Goal: Task Accomplishment & Management: Use online tool/utility

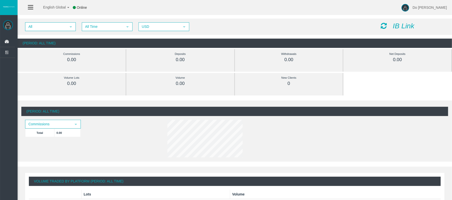
click at [8, 24] on img at bounding box center [8, 25] width 10 height 10
click at [30, 4] on link at bounding box center [30, 7] width 5 height 15
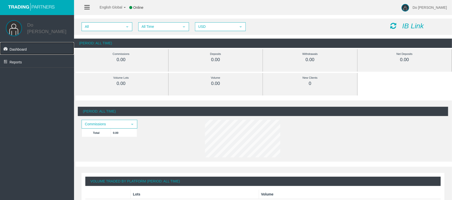
click at [24, 48] on span "Dashboard" at bounding box center [18, 49] width 17 height 4
click at [414, 29] on icon "IB Link" at bounding box center [413, 26] width 22 height 8
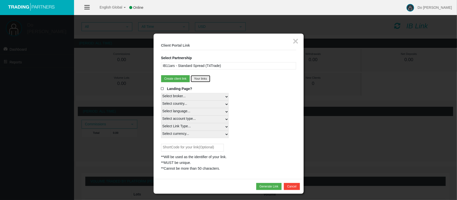
click at [195, 76] on button "Your links" at bounding box center [201, 78] width 20 height 7
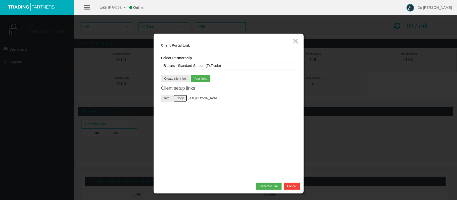
click at [177, 99] on button "Copy" at bounding box center [180, 98] width 14 height 7
click at [167, 98] on button "Info" at bounding box center [167, 98] width 12 height 7
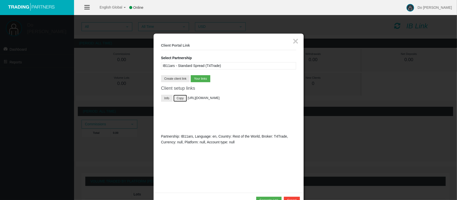
click at [178, 98] on button "Copy" at bounding box center [180, 98] width 14 height 7
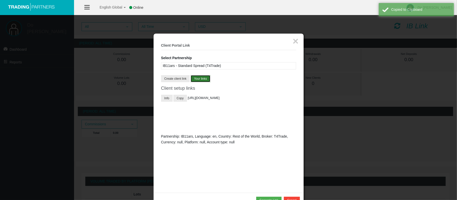
click at [197, 78] on button "Your links" at bounding box center [201, 78] width 20 height 7
click at [183, 78] on button "Create client link" at bounding box center [175, 78] width 29 height 7
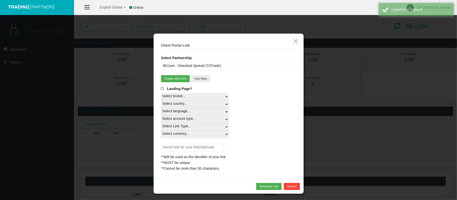
click at [212, 98] on select "Select broker... T4Trade" at bounding box center [195, 97] width 68 height 8
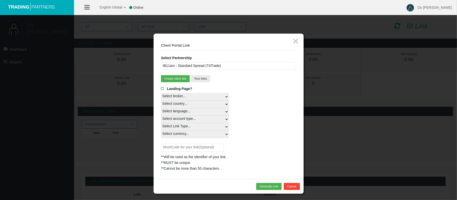
click at [161, 93] on select "Select broker... T4Trade" at bounding box center [195, 97] width 68 height 8
click at [205, 105] on select "Select country... Rest of the World" at bounding box center [195, 105] width 68 height 8
click at [257, 103] on div "Select country... Rest of the World" at bounding box center [228, 105] width 135 height 8
click at [210, 78] on button "Your links" at bounding box center [201, 78] width 20 height 7
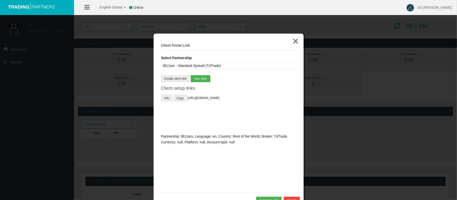
click at [295, 38] on button "×" at bounding box center [296, 41] width 6 height 10
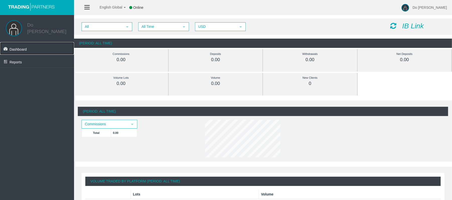
click at [42, 46] on link "Dashboard" at bounding box center [37, 48] width 74 height 13
click at [428, 12] on link "Do [PERSON_NAME]" at bounding box center [425, 7] width 43 height 15
click at [89, 7] on icon at bounding box center [86, 7] width 5 height 6
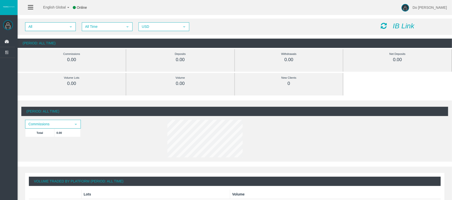
click at [30, 7] on icon at bounding box center [30, 7] width 5 height 6
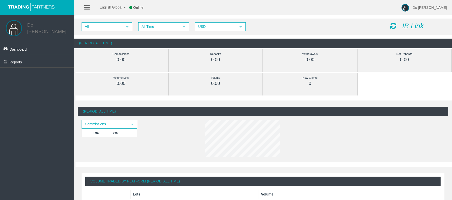
click at [5, 6] on div at bounding box center [37, 7] width 74 height 15
click at [140, 9] on span "Online" at bounding box center [138, 8] width 10 height 4
click at [123, 7] on link "English Global" at bounding box center [109, 5] width 33 height 15
click at [188, 83] on div "0.00" at bounding box center [216, 84] width 72 height 6
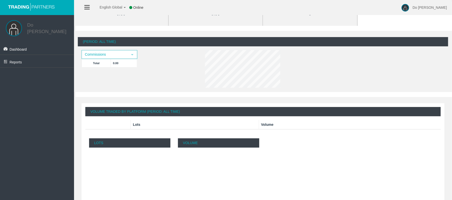
scroll to position [45, 0]
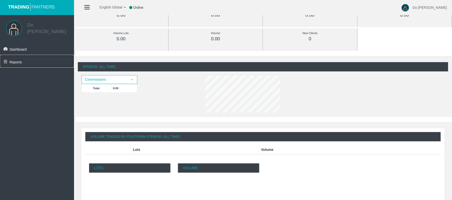
click at [21, 62] on span "Reports" at bounding box center [16, 62] width 12 height 4
click at [40, 72] on link "Trading" at bounding box center [40, 72] width 68 height 9
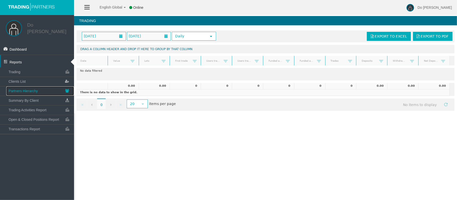
click at [38, 87] on link "Partners Hierarchy" at bounding box center [40, 91] width 68 height 9
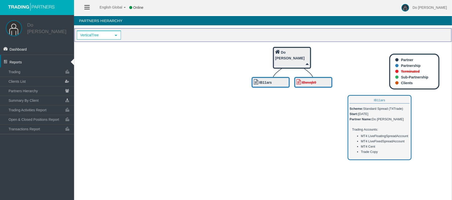
click at [271, 82] on b "IB11ars" at bounding box center [265, 83] width 13 height 4
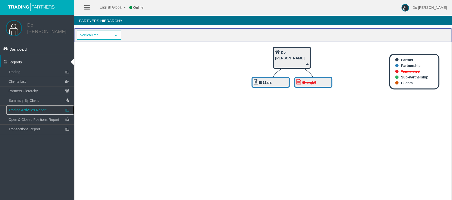
click at [53, 112] on link "Trading Activities Report" at bounding box center [40, 110] width 68 height 9
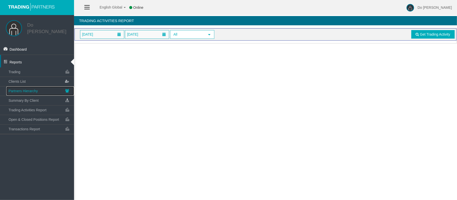
click at [46, 91] on link "Partners Hierarchy" at bounding box center [40, 91] width 68 height 9
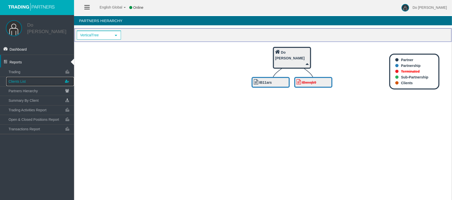
click at [44, 81] on link "Clients List" at bounding box center [40, 81] width 68 height 9
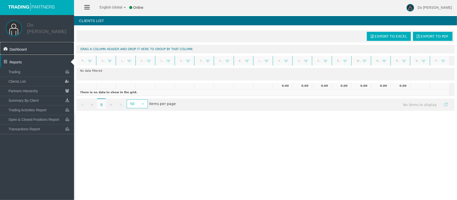
click at [29, 45] on link "Dashboard" at bounding box center [37, 48] width 74 height 13
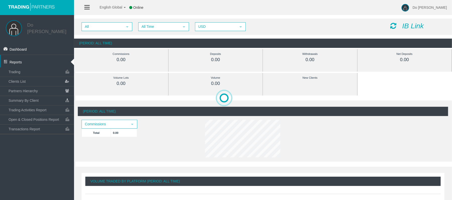
click at [414, 21] on div "All select All Time select 5 USD select USD IB Link" at bounding box center [263, 27] width 378 height 16
click at [414, 27] on icon "IB Link" at bounding box center [413, 26] width 22 height 8
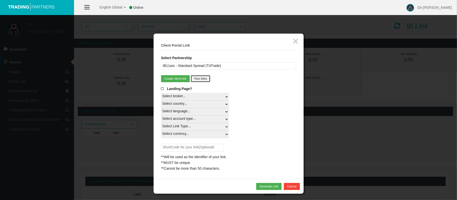
click at [198, 80] on button "Your links" at bounding box center [201, 78] width 20 height 7
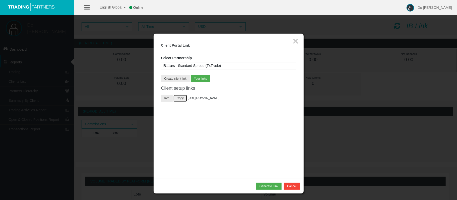
click at [182, 100] on button "Copy" at bounding box center [180, 98] width 14 height 7
